Goal: Task Accomplishment & Management: Manage account settings

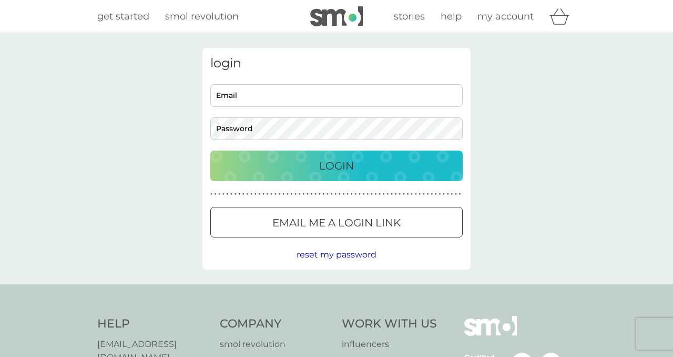
type input "[EMAIL_ADDRESS][DOMAIN_NAME]"
click at [380, 163] on div "Login" at bounding box center [336, 165] width 231 height 17
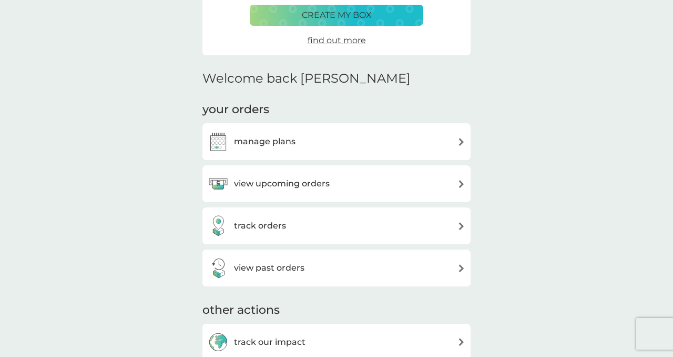
scroll to position [202, 0]
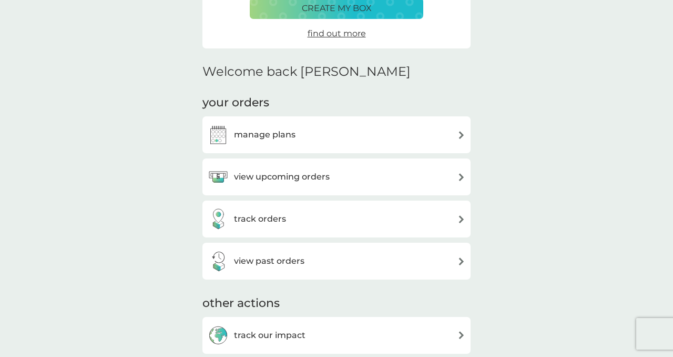
click at [301, 170] on h3 "view upcoming orders" at bounding box center [282, 177] width 96 height 14
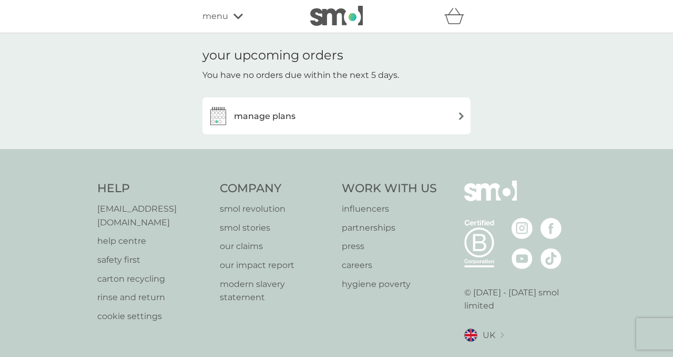
click at [336, 108] on div "manage plans" at bounding box center [337, 115] width 258 height 21
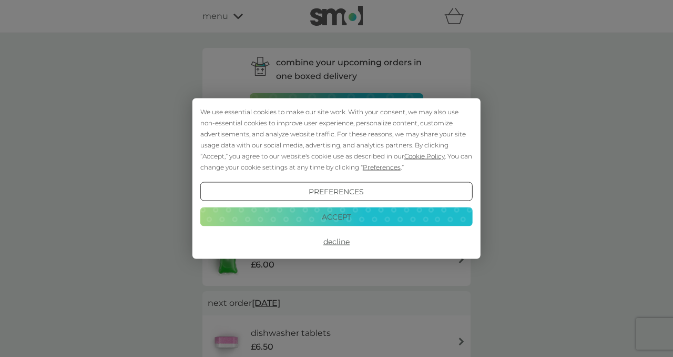
click at [356, 211] on button "Accept" at bounding box center [336, 216] width 273 height 19
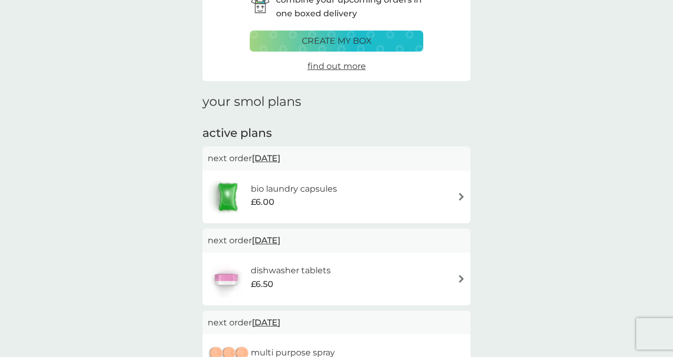
scroll to position [65, 0]
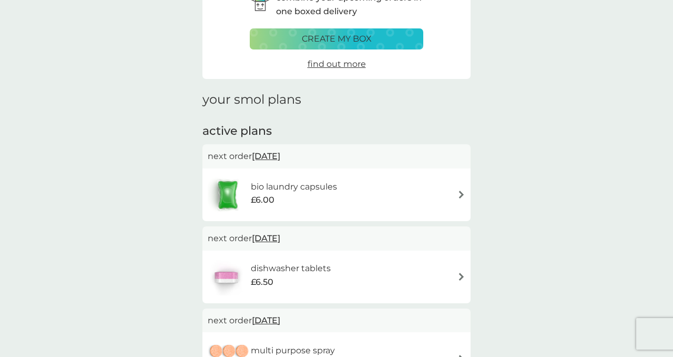
click at [376, 201] on div "bio laundry capsules £6.00" at bounding box center [337, 194] width 258 height 37
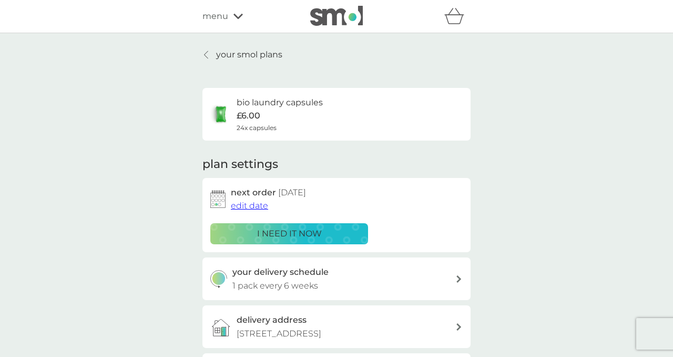
click at [257, 208] on span "edit date" at bounding box center [249, 205] width 37 height 10
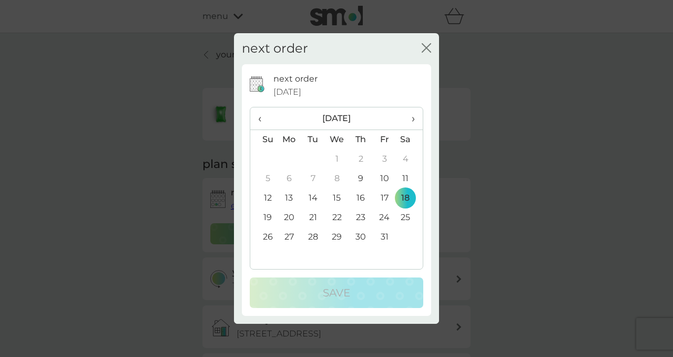
click at [408, 219] on td "25" at bounding box center [410, 217] width 26 height 19
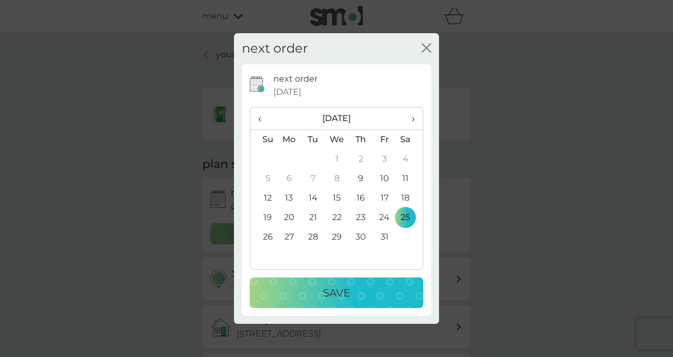
click at [368, 302] on button "Save" at bounding box center [337, 292] width 174 height 31
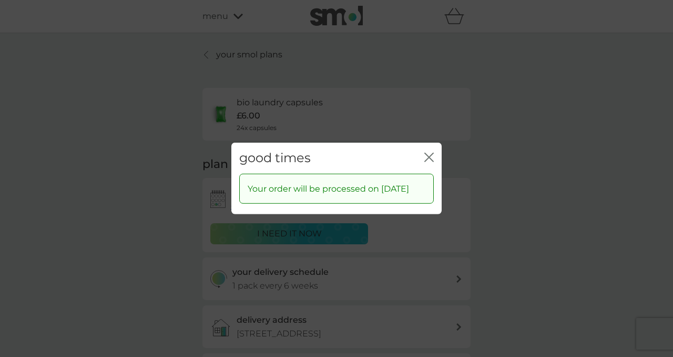
click at [431, 153] on icon "close" at bounding box center [431, 157] width 4 height 8
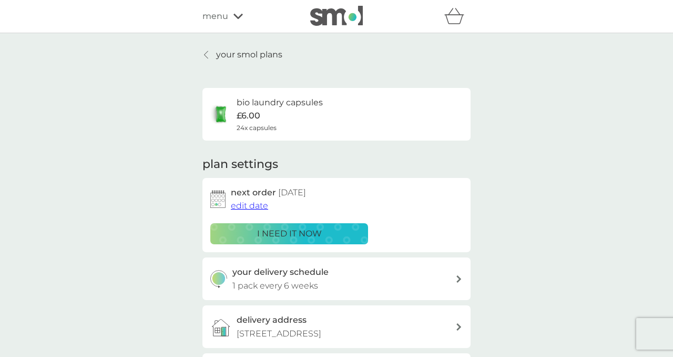
click at [249, 52] on p "your smol plans" at bounding box center [249, 55] width 66 height 14
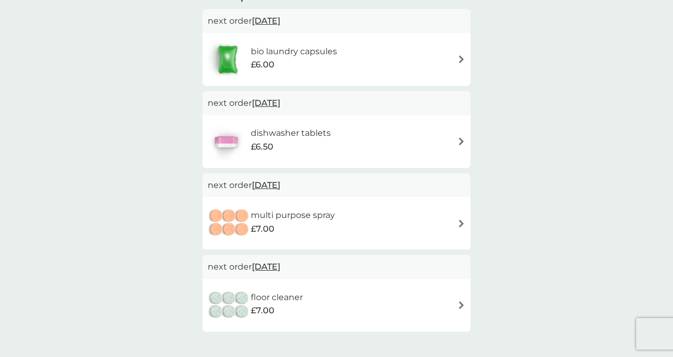
scroll to position [204, 0]
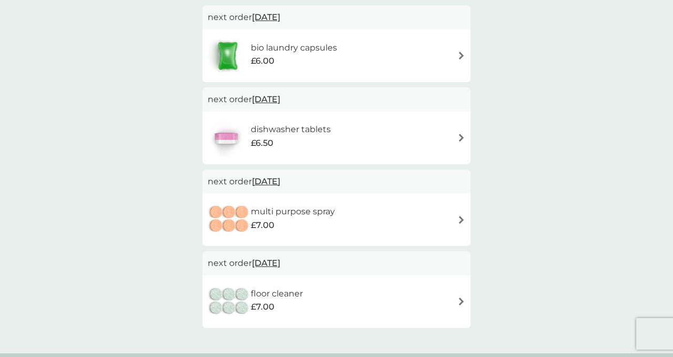
click at [465, 217] on img at bounding box center [462, 220] width 8 height 8
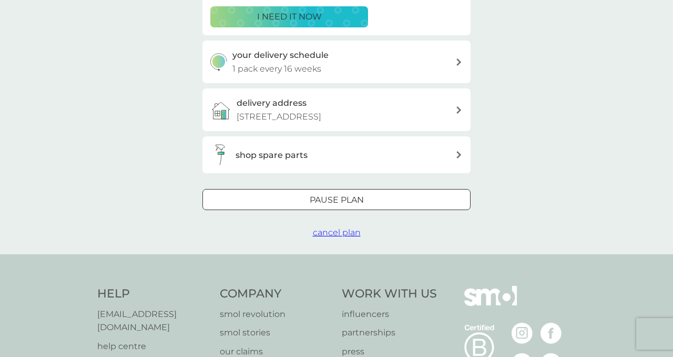
scroll to position [350, 0]
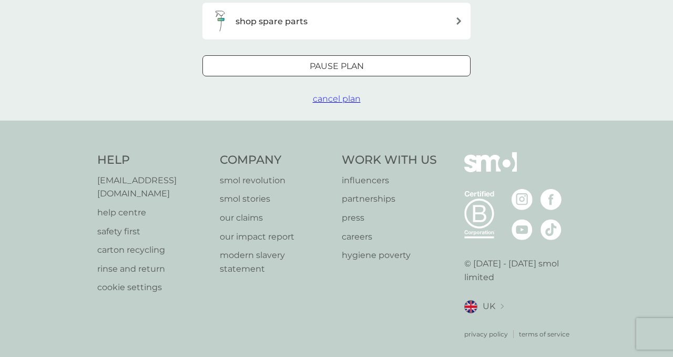
click at [341, 66] on div at bounding box center [337, 66] width 38 height 11
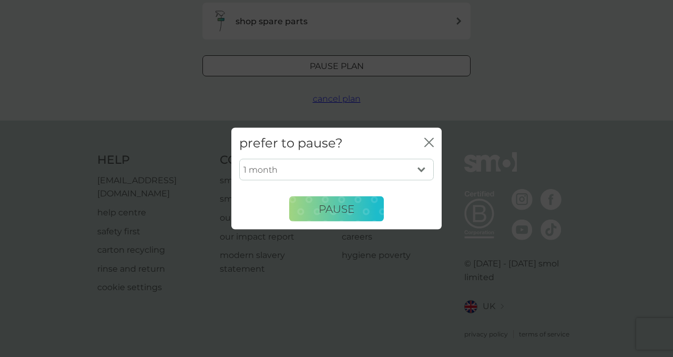
click at [427, 142] on icon "close" at bounding box center [429, 142] width 9 height 9
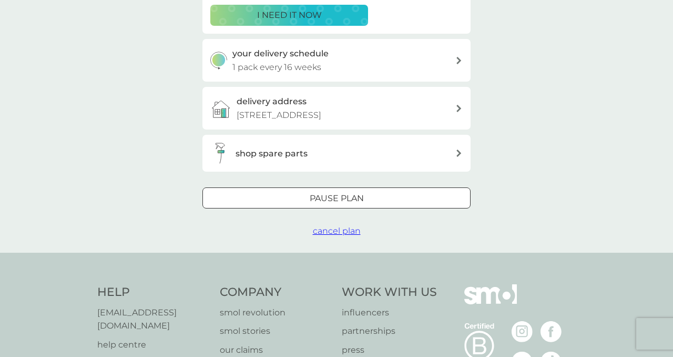
scroll to position [216, 0]
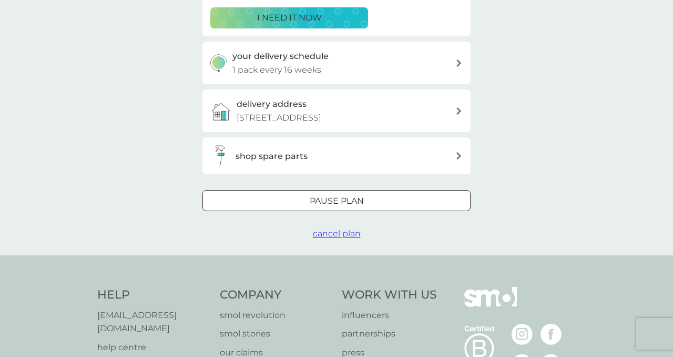
click at [351, 238] on button "cancel plan" at bounding box center [337, 234] width 48 height 14
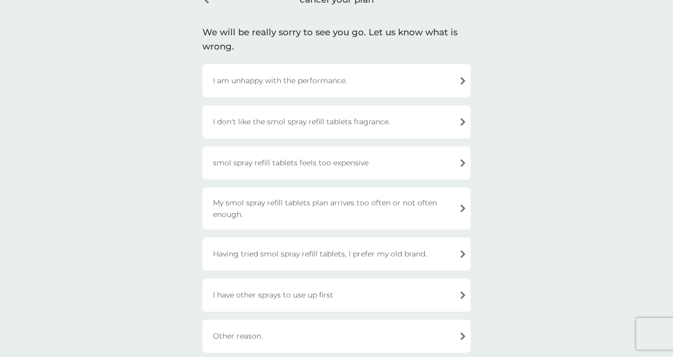
scroll to position [62, 0]
click at [418, 205] on div "My smol spray refill tablets plan arrives too often or not often enough." at bounding box center [337, 207] width 268 height 42
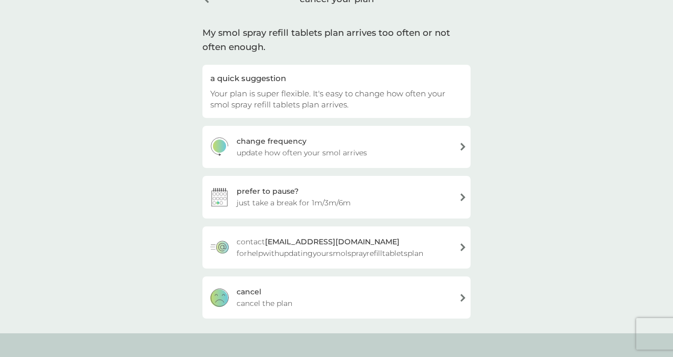
click at [418, 205] on div "prefer to pause? just take a break for 1m/3m/6m" at bounding box center [337, 197] width 268 height 42
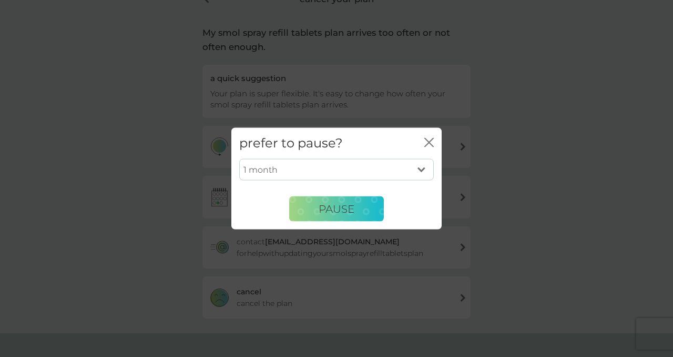
click at [420, 169] on select "1 month 3 months 6 months" at bounding box center [336, 169] width 195 height 22
select select "6"
click at [239, 158] on select "1 month 3 months 6 months" at bounding box center [336, 169] width 195 height 22
click at [357, 213] on button "PAUSE" at bounding box center [336, 208] width 95 height 25
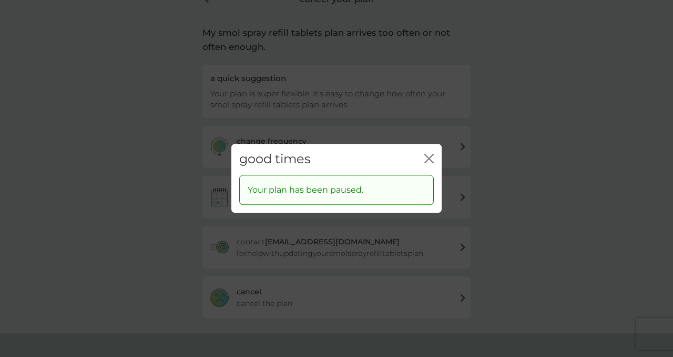
click at [428, 160] on icon "close" at bounding box center [427, 158] width 4 height 8
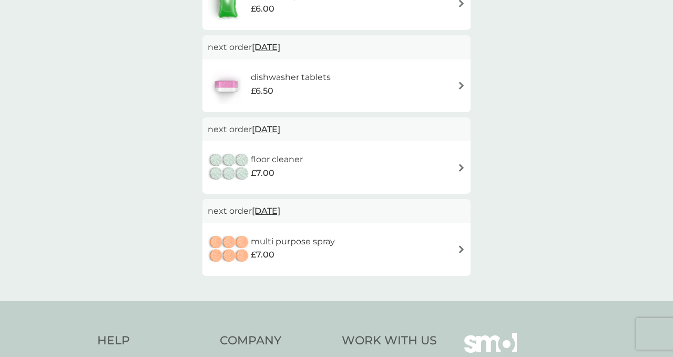
scroll to position [257, 0]
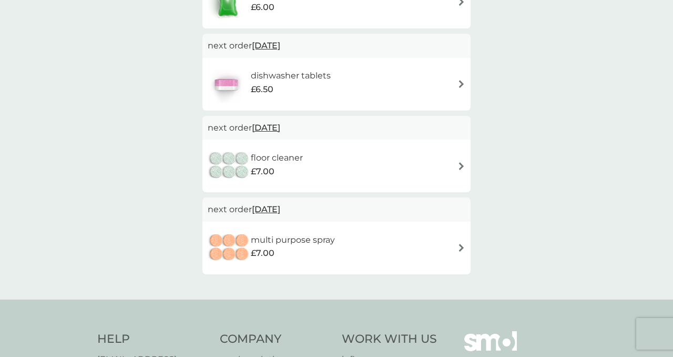
click at [397, 255] on div "multi purpose spray £7.00" at bounding box center [337, 247] width 258 height 37
